Goal: Information Seeking & Learning: Learn about a topic

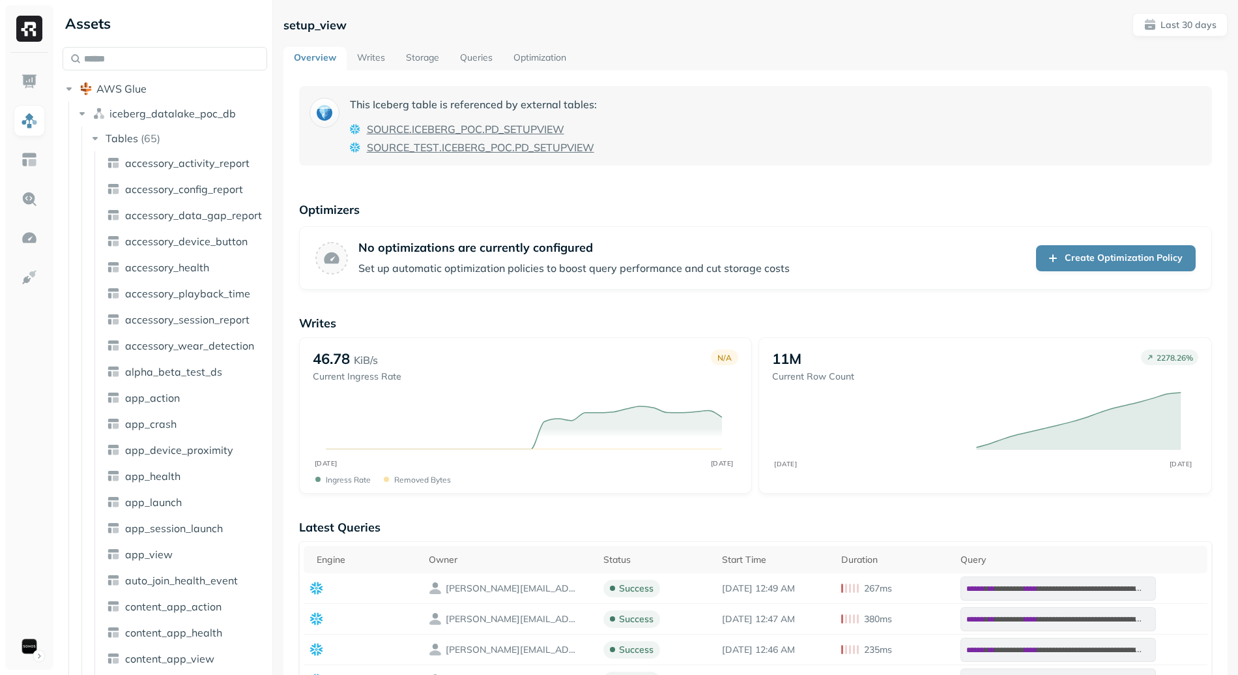
click at [164, 55] on input "text" at bounding box center [165, 58] width 205 height 23
type input "*"
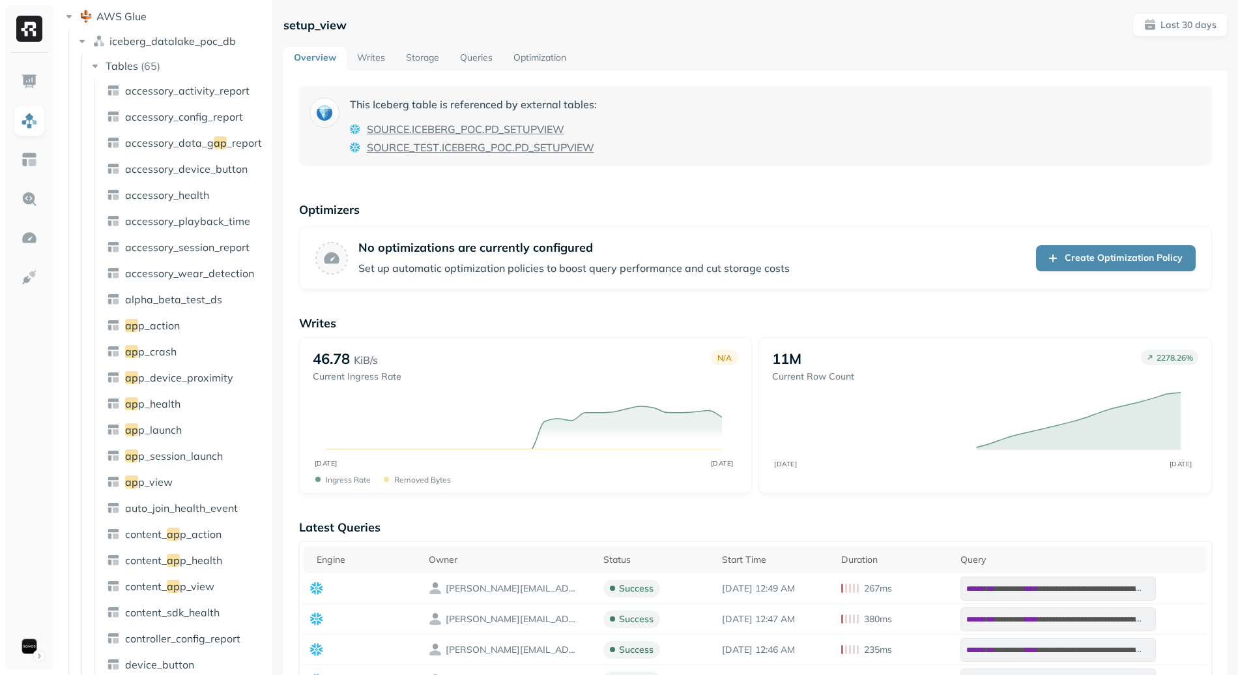
type input "*"
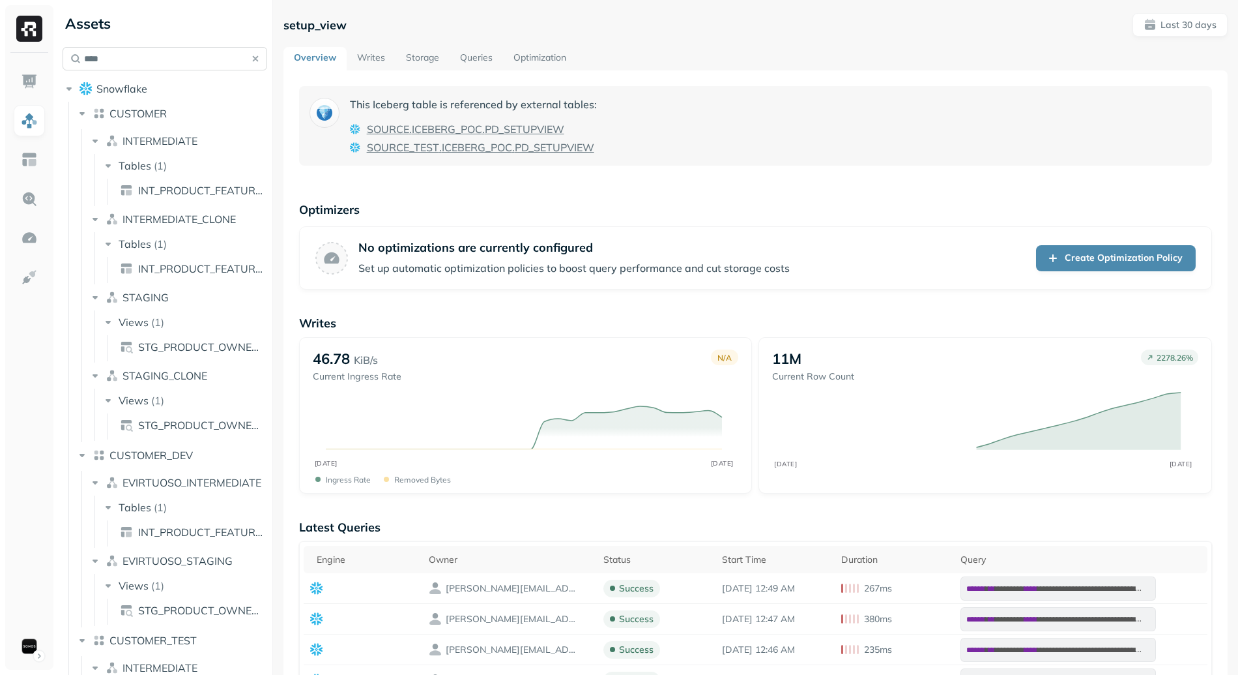
type input "*****"
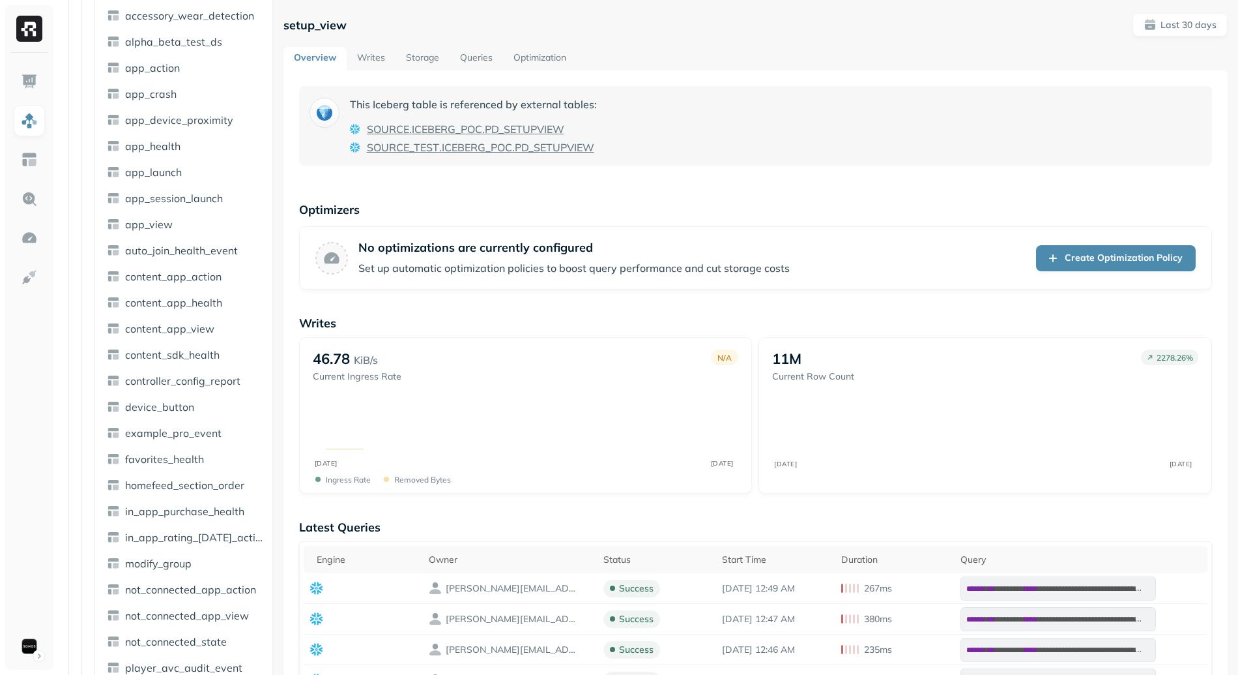
click at [160, 57] on ul "accessory_activity_report accessory_config_report accessory_data_gap_report acc…" at bounding box center [182, 668] width 175 height 1695
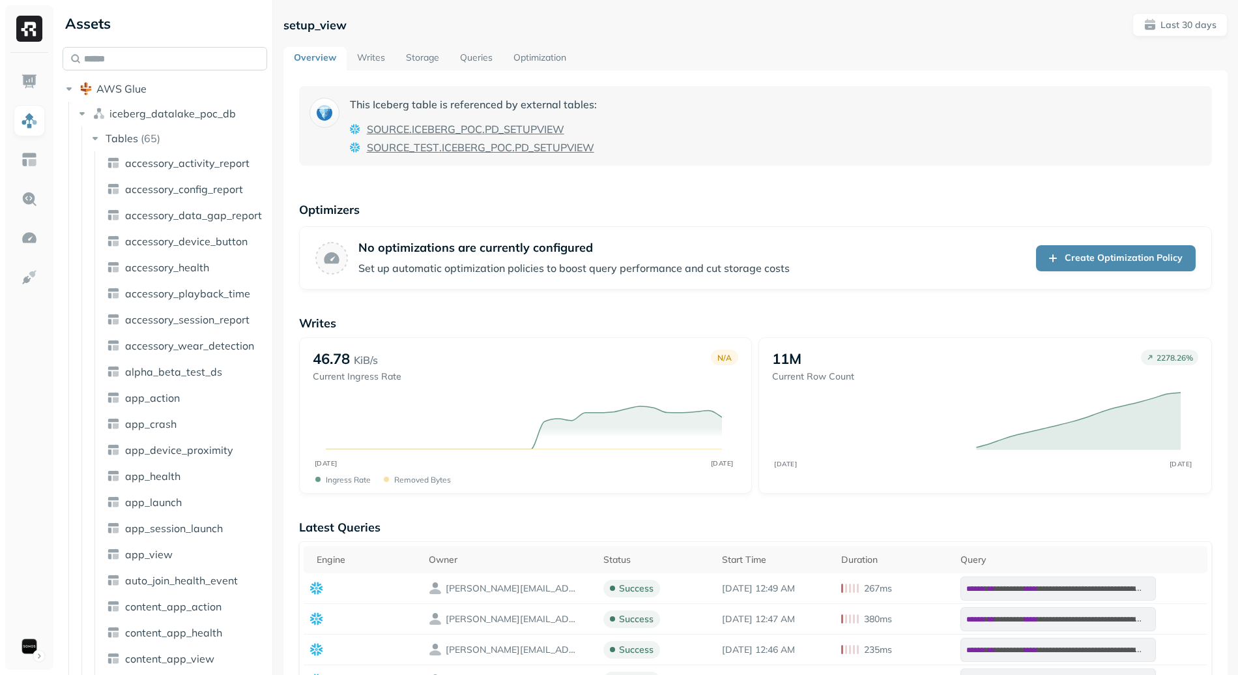
click at [141, 65] on input "text" at bounding box center [165, 58] width 205 height 23
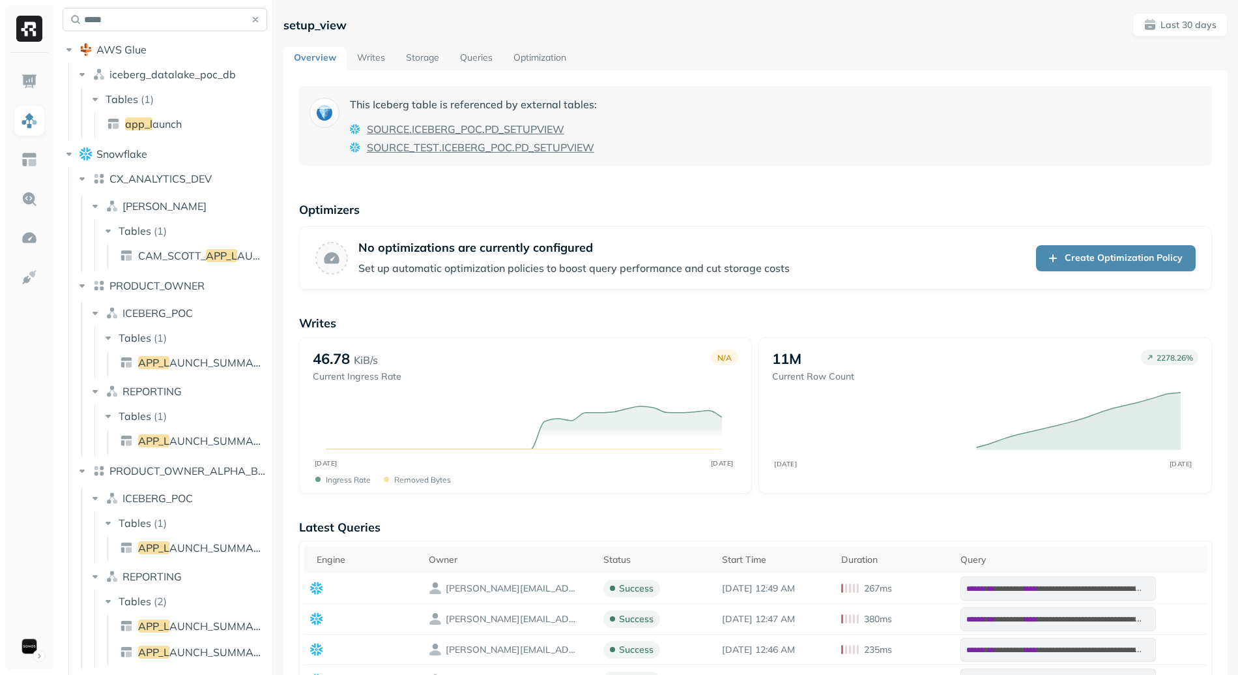
scroll to position [53, 0]
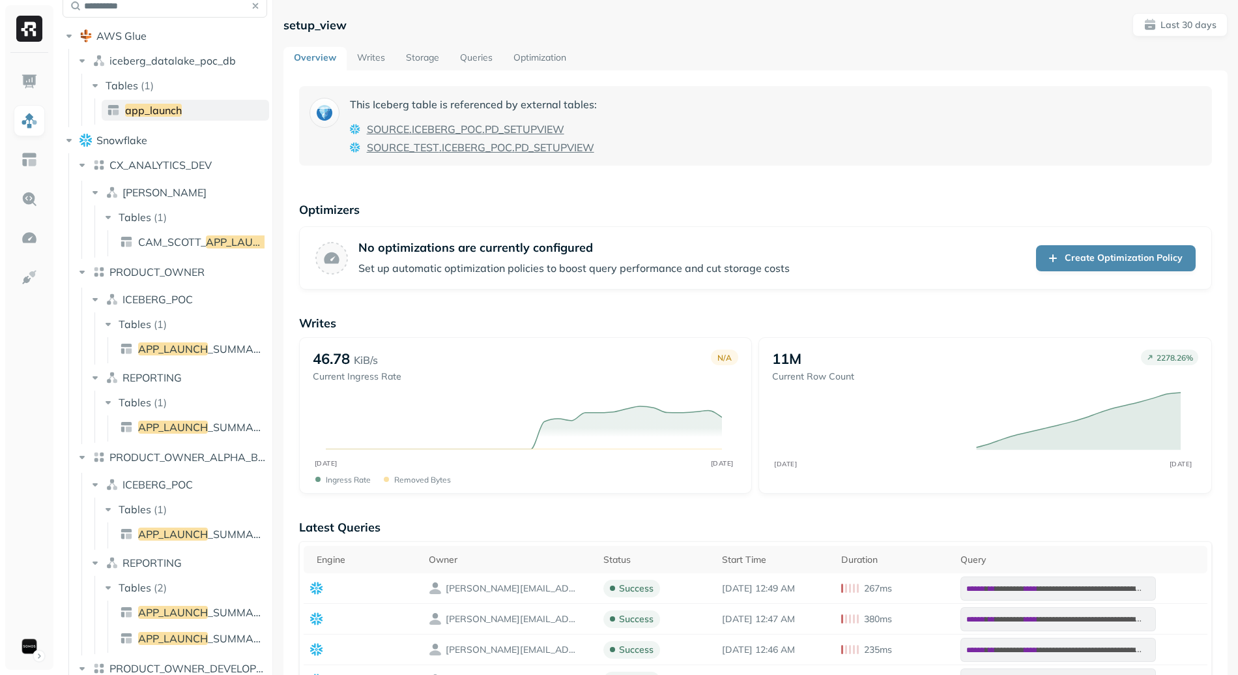
click at [199, 111] on link "app_launch" at bounding box center [186, 110] width 168 height 21
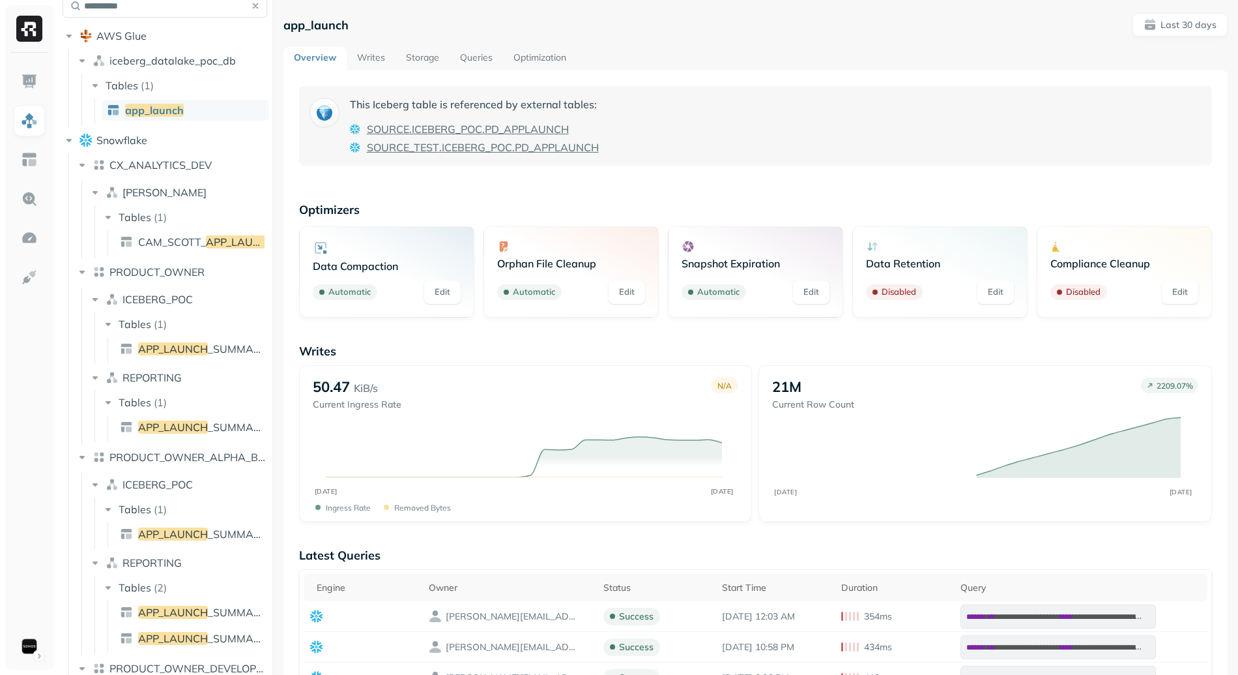
click at [426, 53] on link "Storage" at bounding box center [423, 58] width 54 height 23
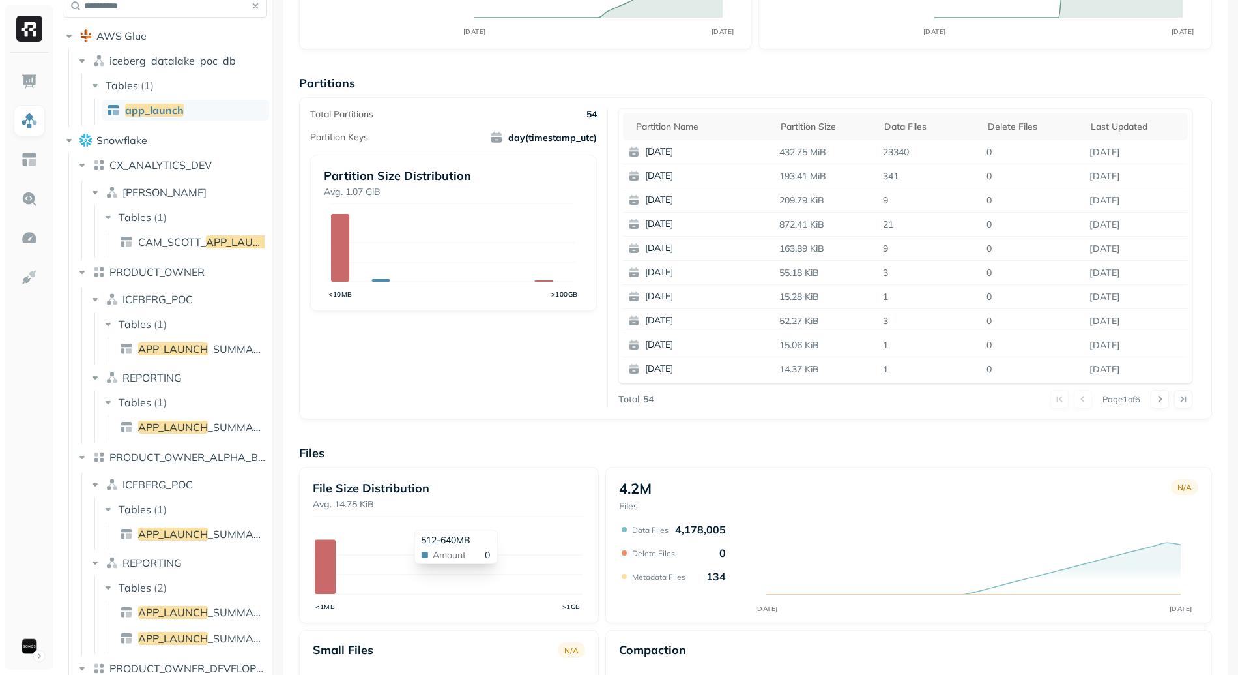
scroll to position [55, 0]
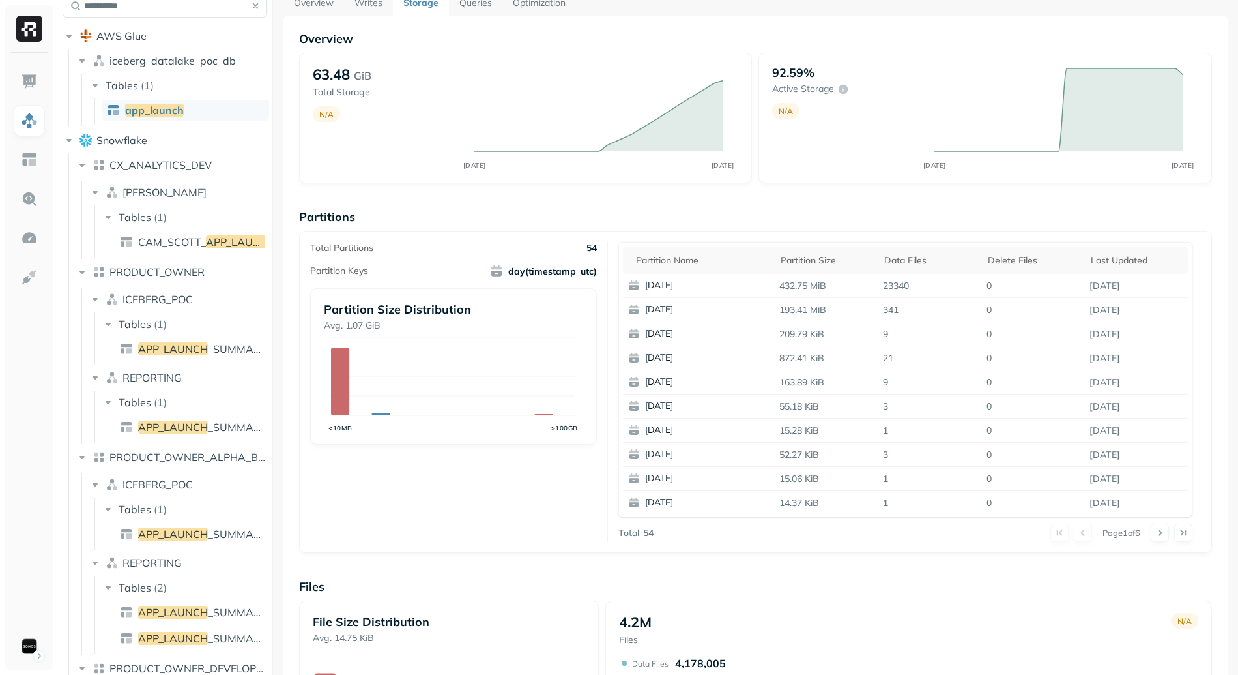
click at [590, 249] on p "54" at bounding box center [592, 248] width 10 height 12
click at [537, 502] on div "Total Partitions 54 Partition Keys day(timestamp_utc) Partition Size Distributi…" at bounding box center [459, 392] width 298 height 300
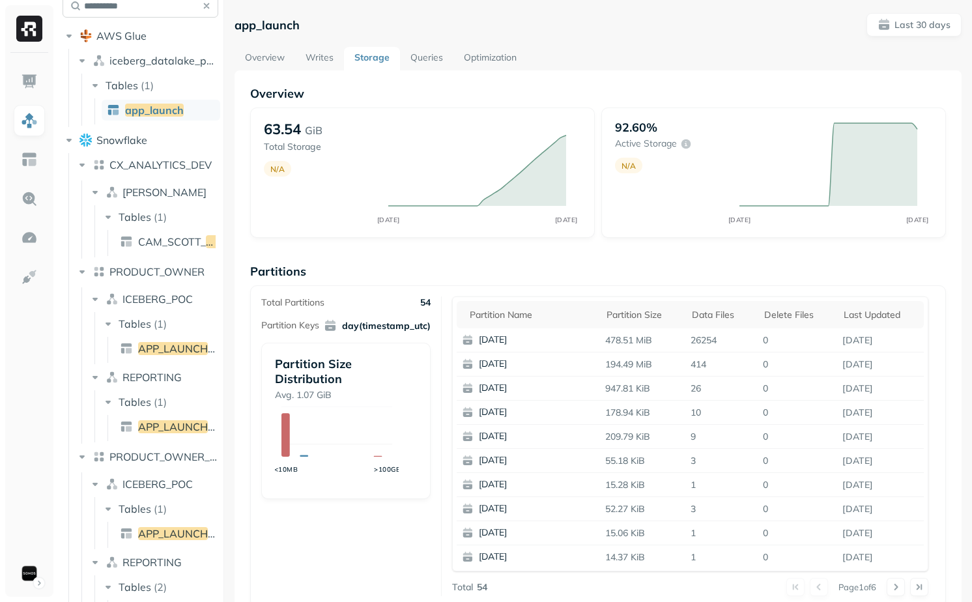
click at [152, 17] on input "**********" at bounding box center [141, 5] width 156 height 23
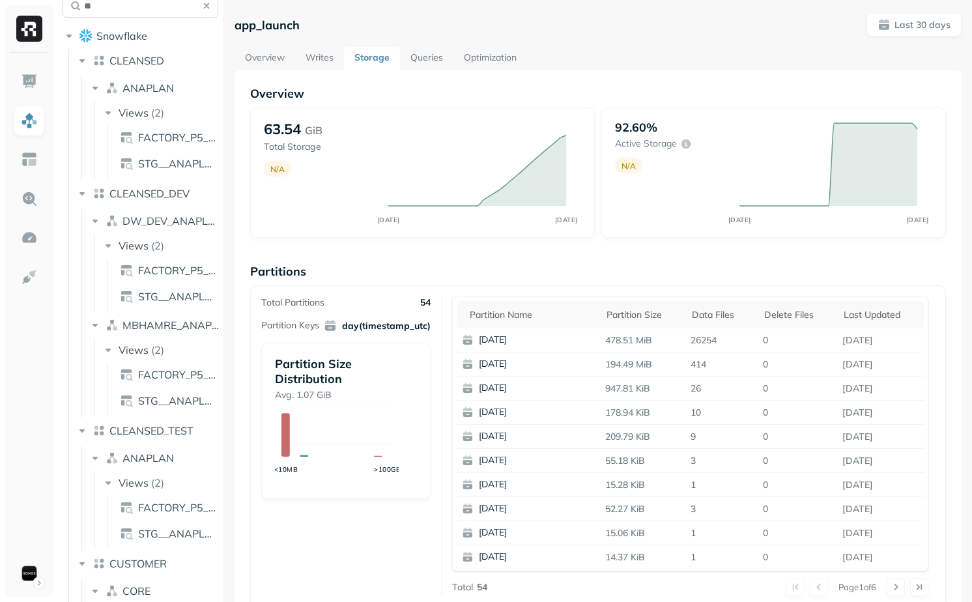
type input "*"
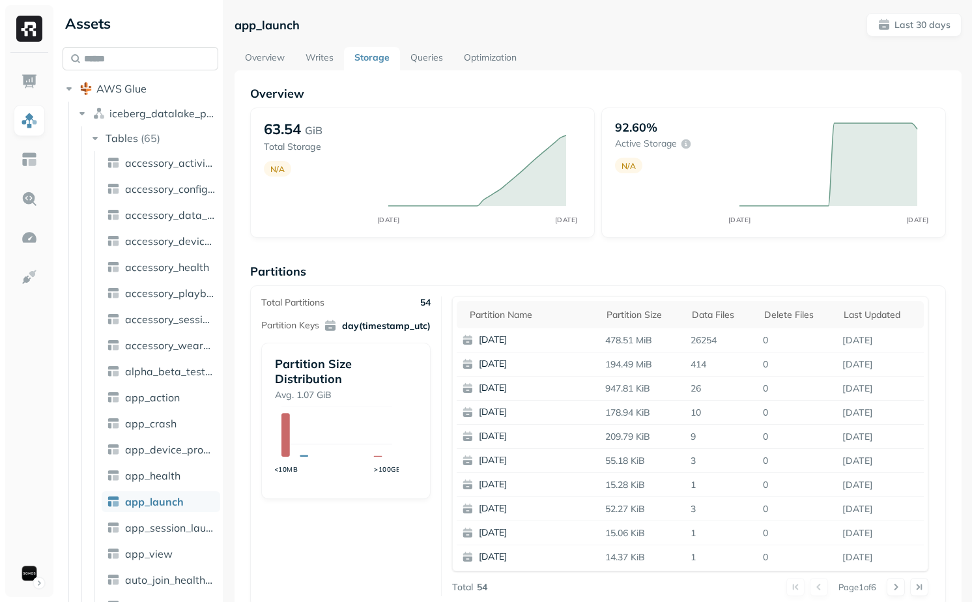
type input "*"
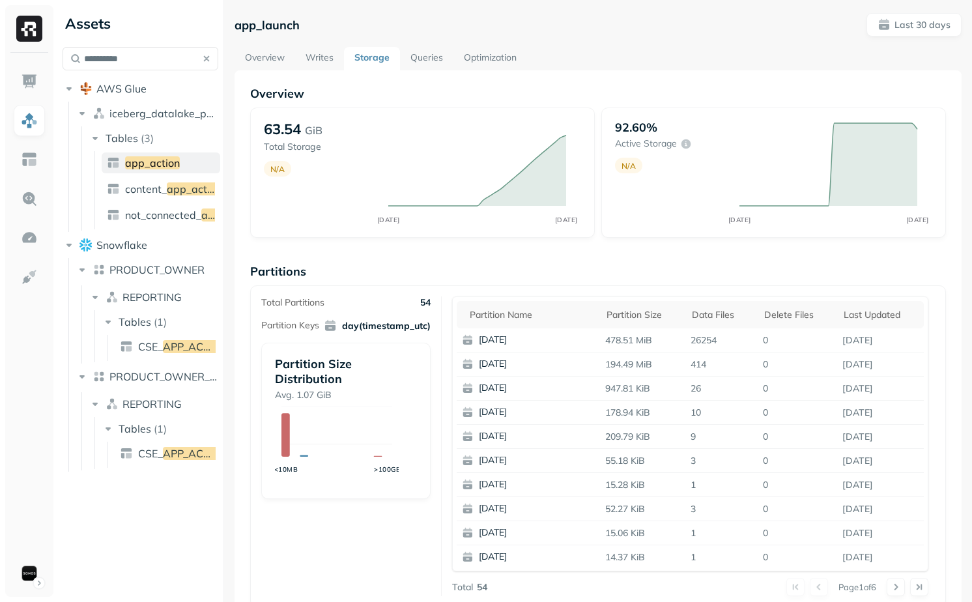
type input "**********"
click at [156, 166] on span "app_action" at bounding box center [152, 162] width 55 height 13
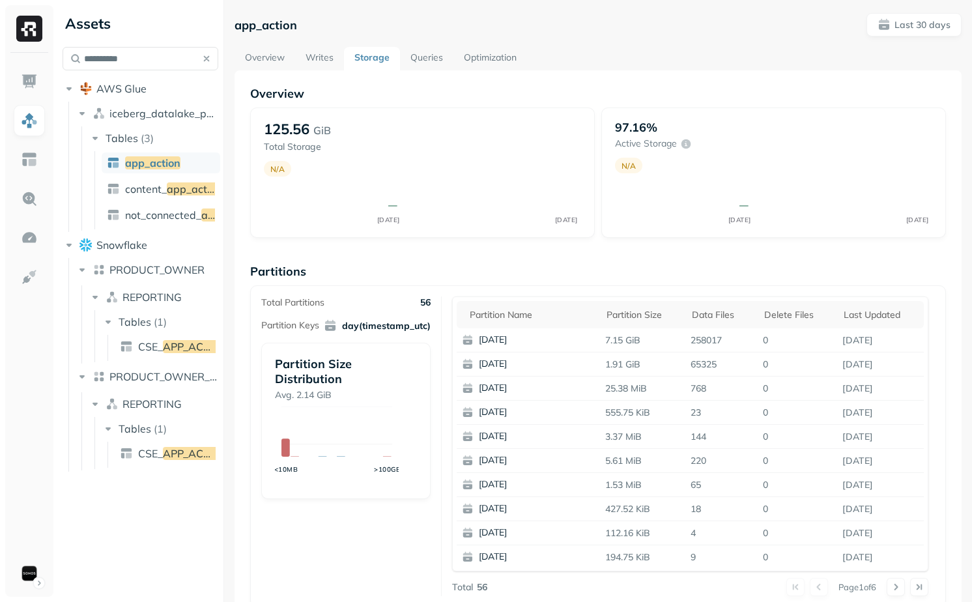
click at [209, 55] on button "button" at bounding box center [206, 59] width 18 height 18
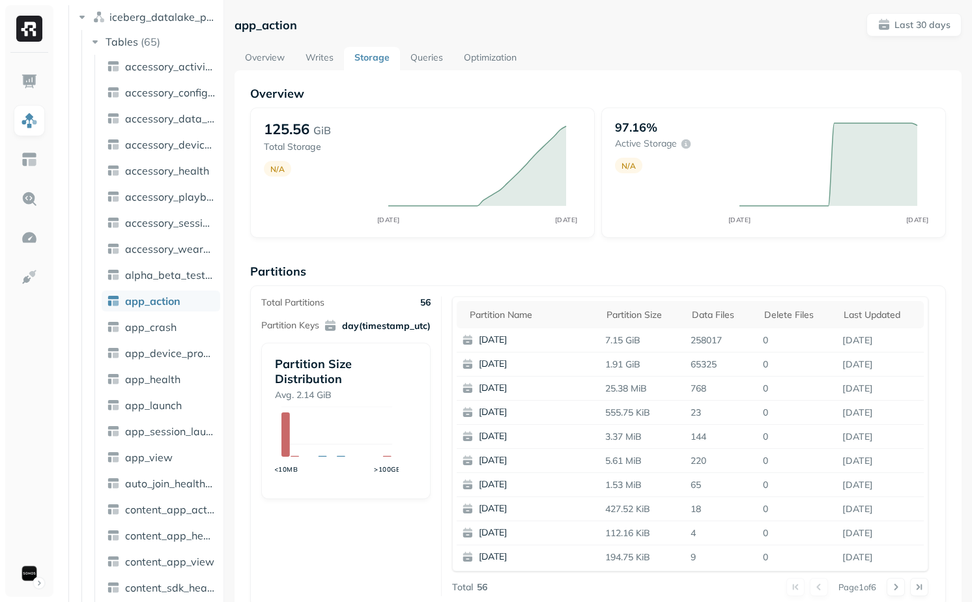
click at [327, 53] on link "Writes" at bounding box center [319, 58] width 49 height 23
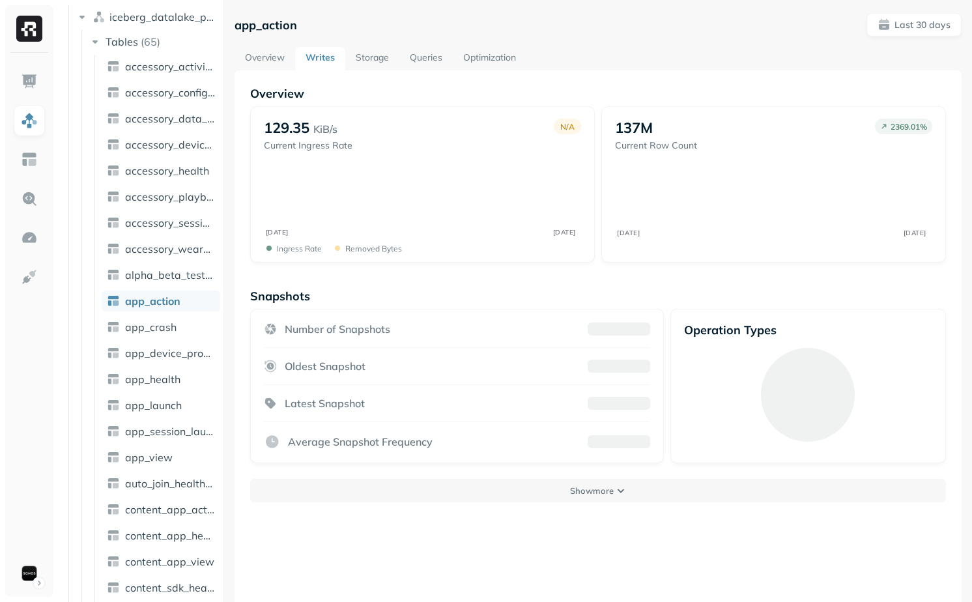
scroll to position [70, 0]
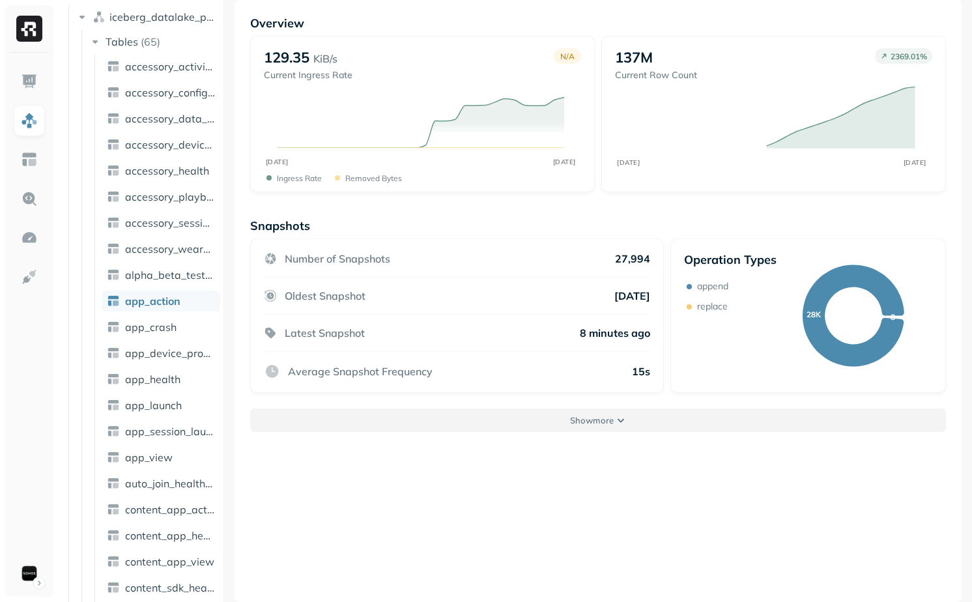
click at [446, 420] on button "Show more" at bounding box center [598, 420] width 696 height 23
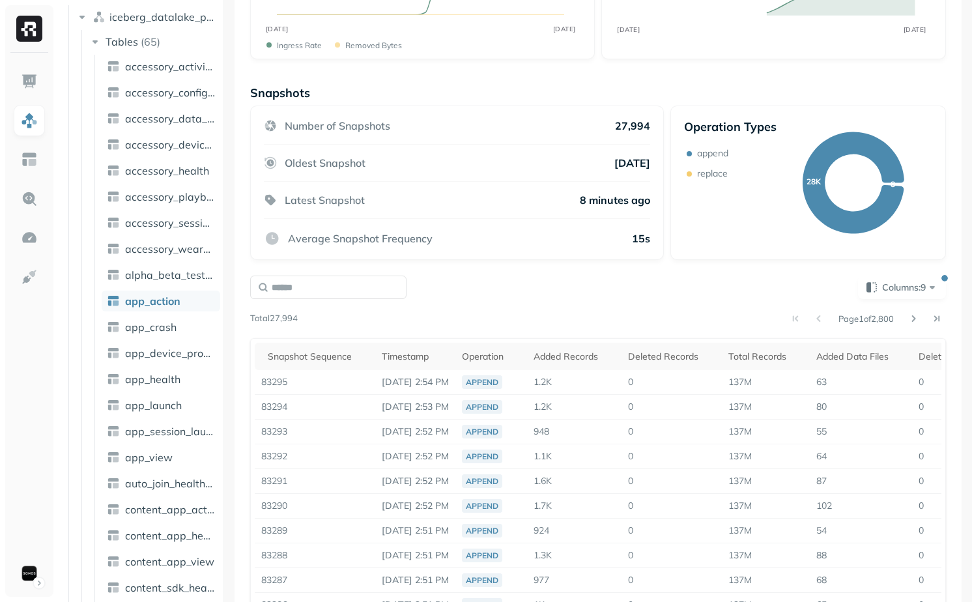
scroll to position [210, 0]
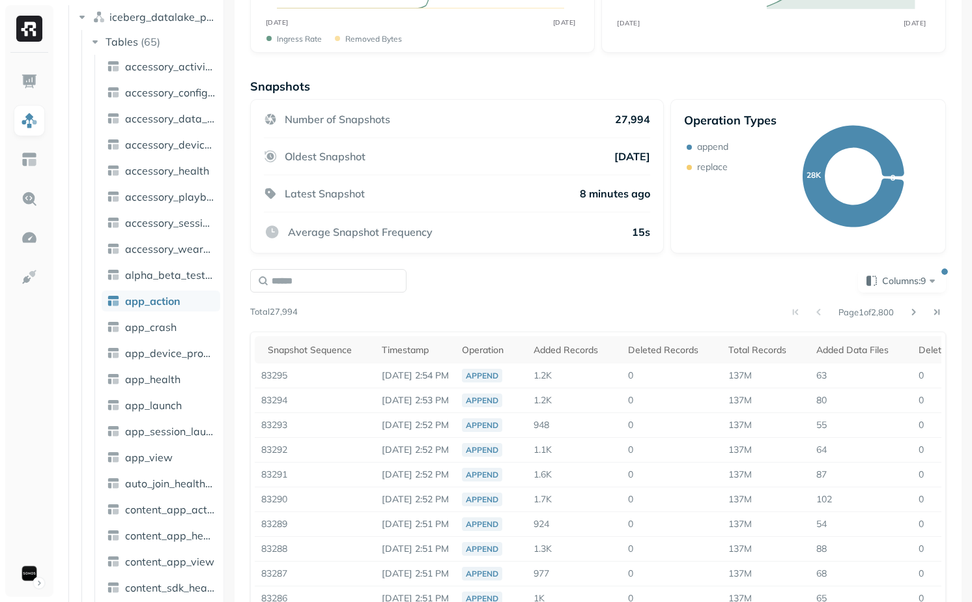
click at [352, 268] on div "Columns: 9 Page 1 of 2,800 Total 27,994 Snapshot Sequence Timestamp Operation A…" at bounding box center [598, 442] width 701 height 351
click at [351, 270] on input "text" at bounding box center [328, 280] width 156 height 23
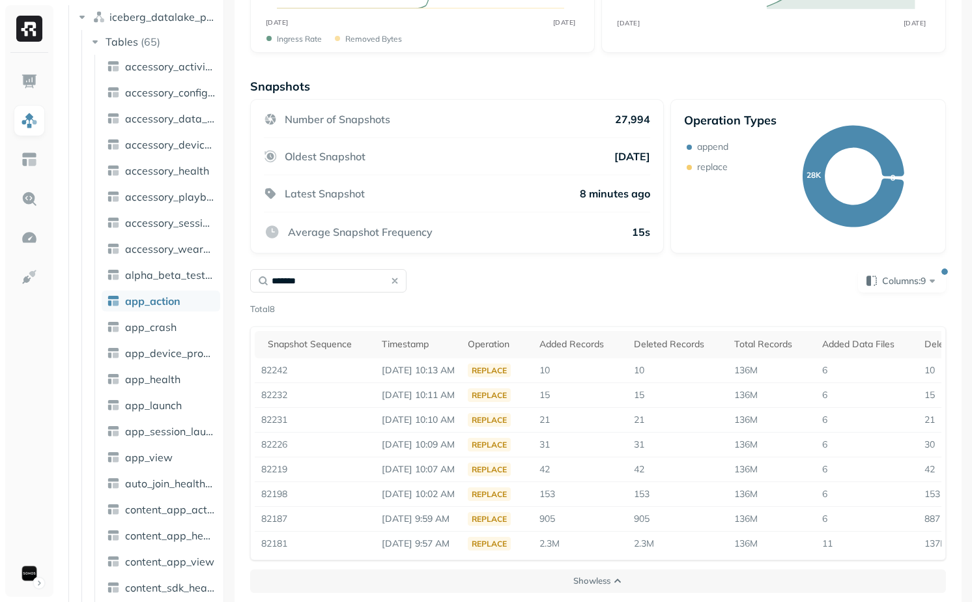
type input "*******"
click at [471, 292] on div "******* Columns: 9" at bounding box center [598, 280] width 696 height 23
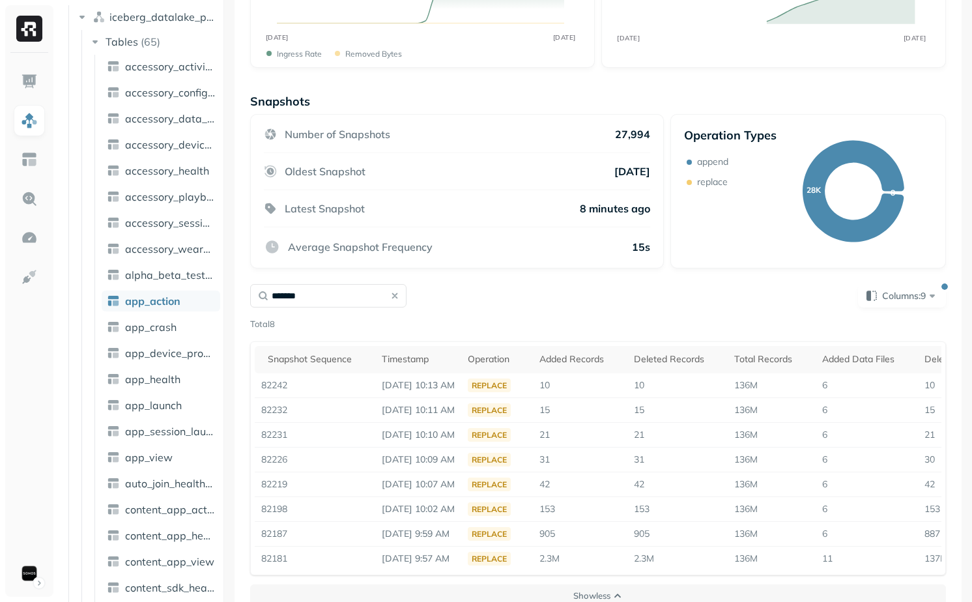
scroll to position [182, 0]
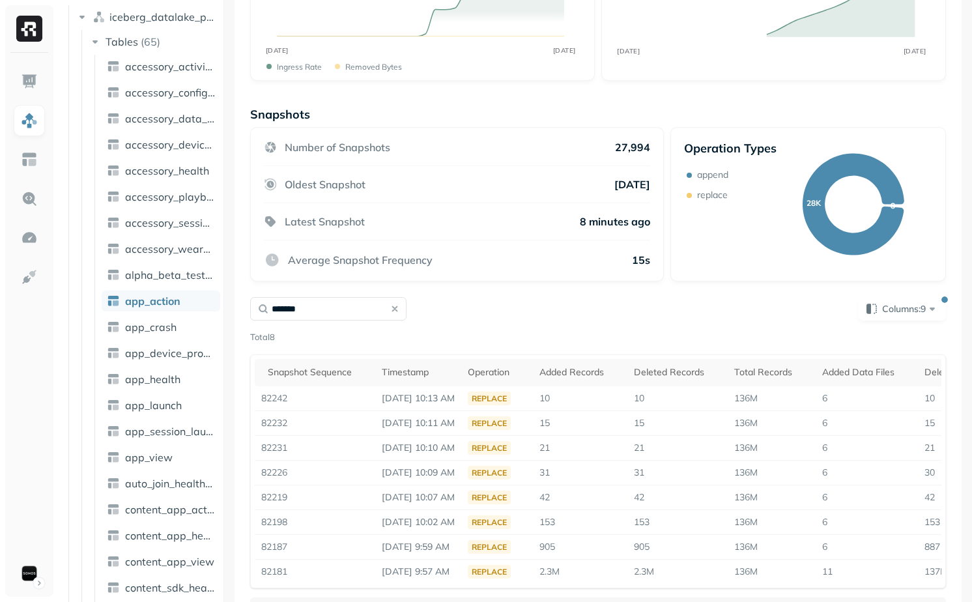
click at [395, 312] on button "button" at bounding box center [395, 309] width 18 height 18
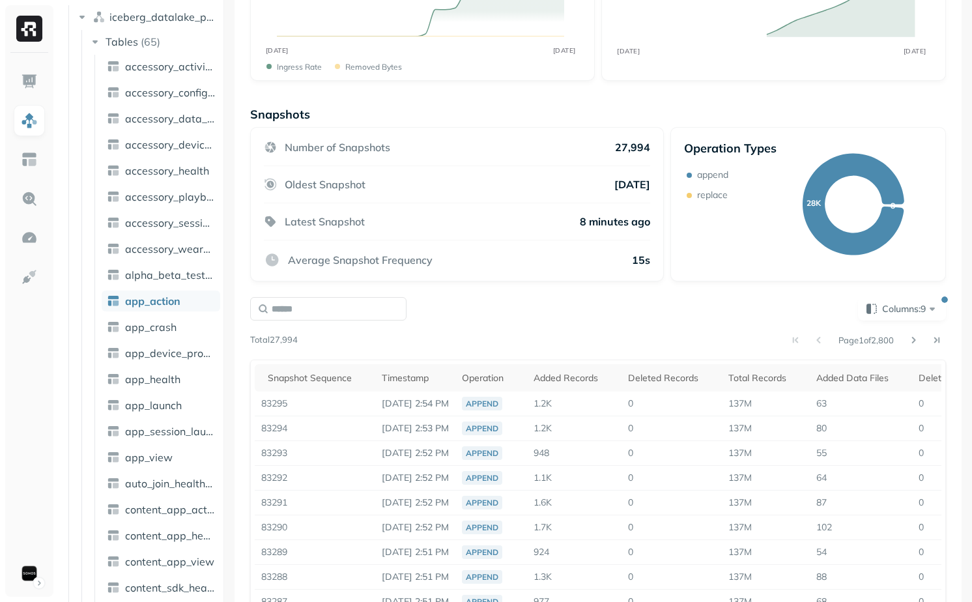
scroll to position [0, 0]
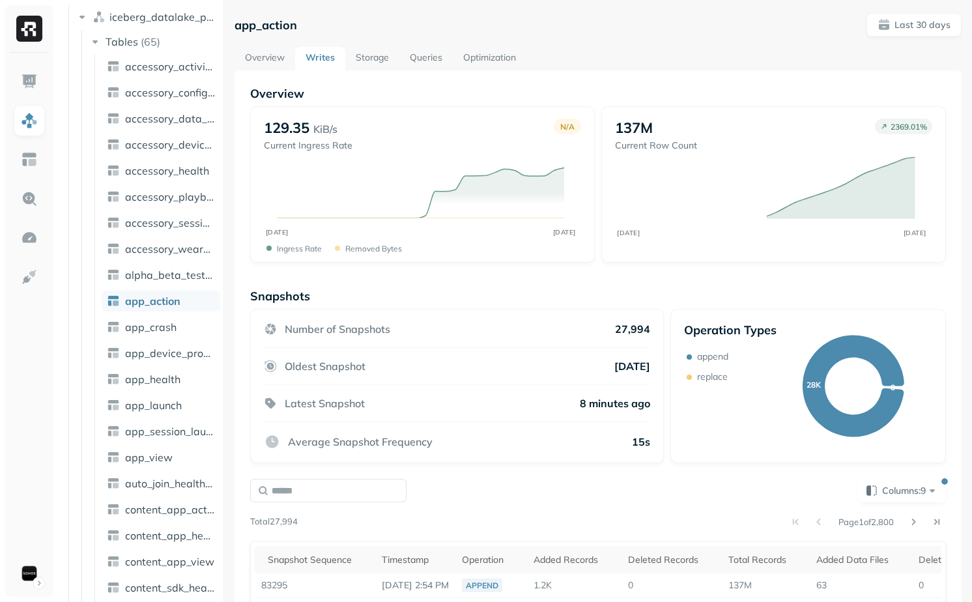
click at [268, 59] on link "Overview" at bounding box center [265, 58] width 61 height 23
